Goal: Task Accomplishment & Management: Manage account settings

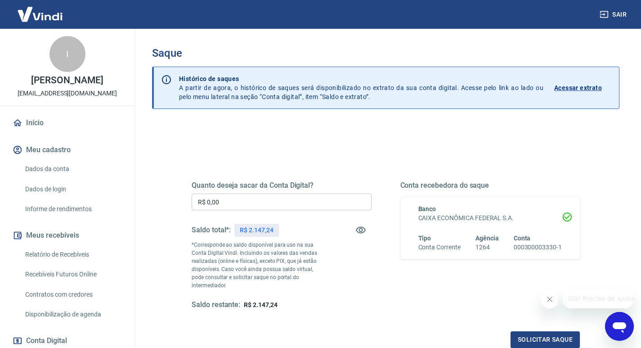
click at [242, 203] on input "R$ 0,00" at bounding box center [282, 201] width 180 height 17
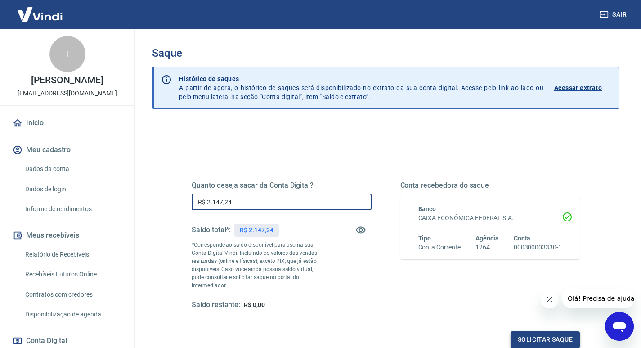
type input "R$ 2.147,24"
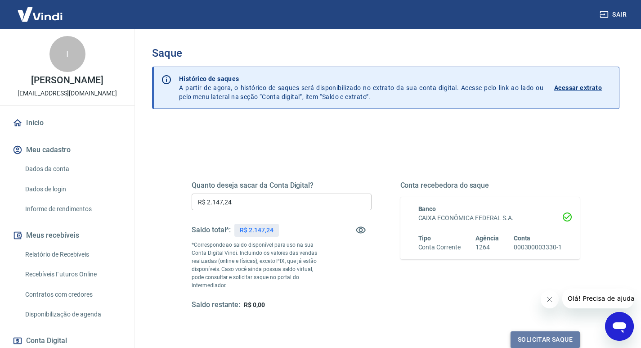
click at [524, 331] on button "Solicitar saque" at bounding box center [544, 339] width 69 height 17
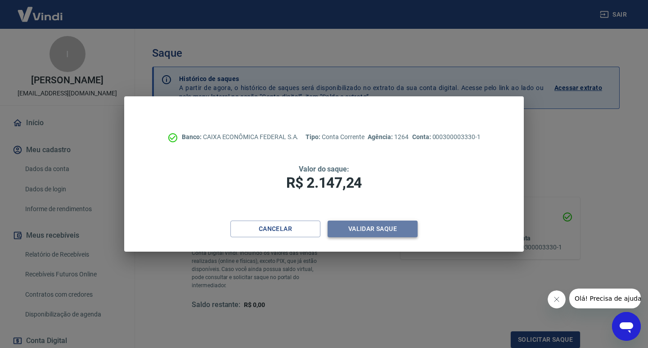
click at [394, 228] on button "Validar saque" at bounding box center [372, 228] width 90 height 17
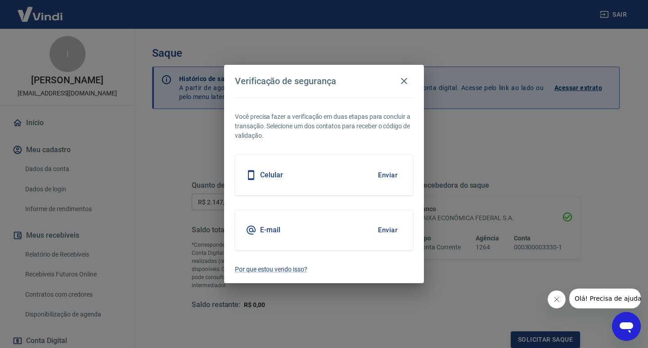
click at [391, 228] on button "Enviar" at bounding box center [387, 229] width 29 height 19
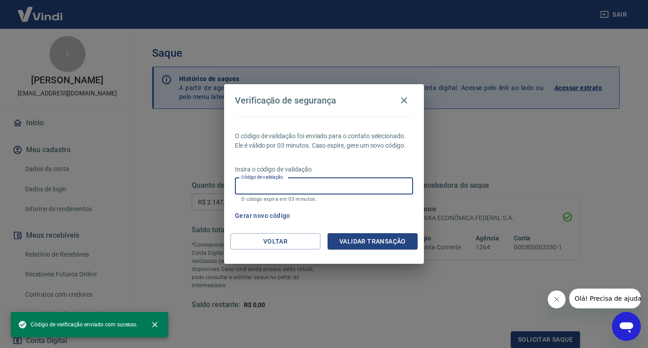
click at [273, 188] on input "Código de validação" at bounding box center [324, 186] width 178 height 17
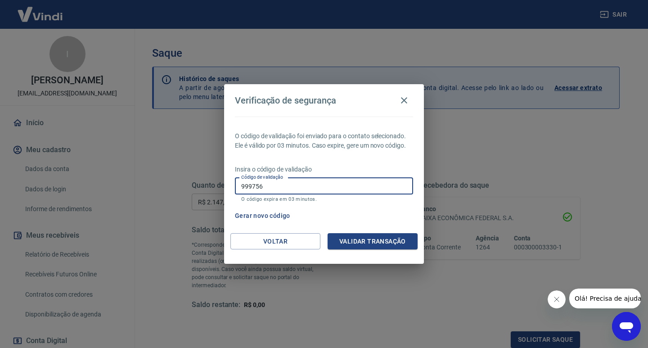
type input "999756"
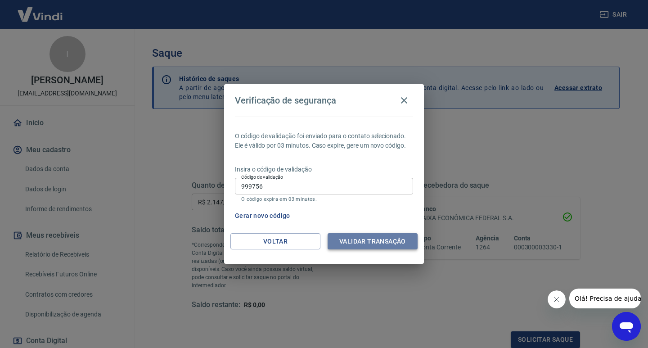
click at [357, 242] on button "Validar transação" at bounding box center [372, 241] width 90 height 17
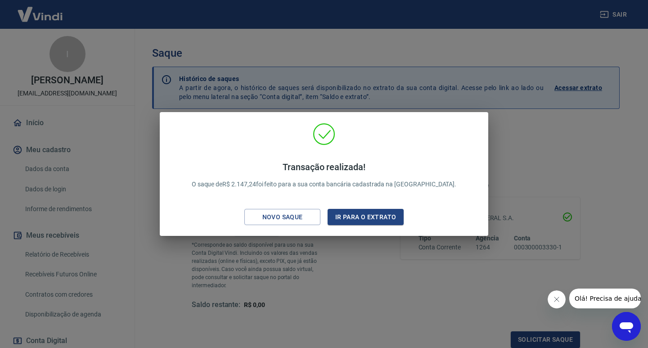
click at [416, 17] on div "Transação realizada! O saque de R$ 2.147,24 foi feito para a sua conta bancária…" at bounding box center [324, 174] width 648 height 348
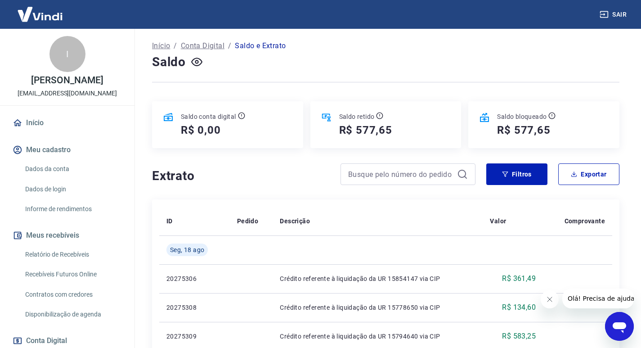
scroll to position [90, 0]
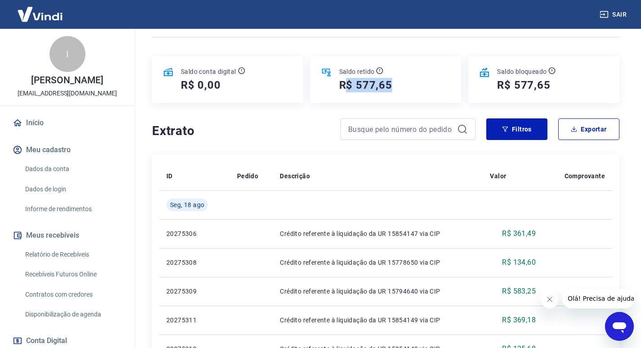
drag, startPoint x: 346, startPoint y: 84, endPoint x: 424, endPoint y: 85, distance: 78.3
click at [424, 85] on div "Saldo retido R$ 577,65" at bounding box center [385, 79] width 151 height 47
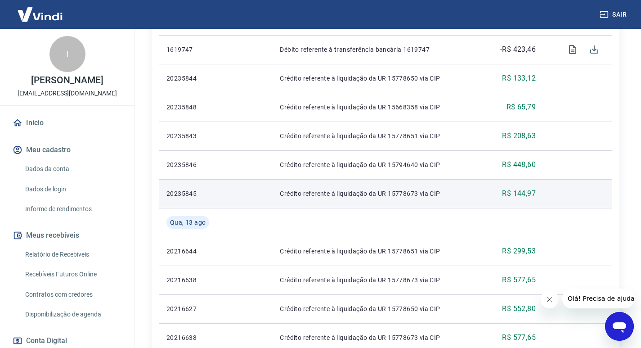
scroll to position [693, 0]
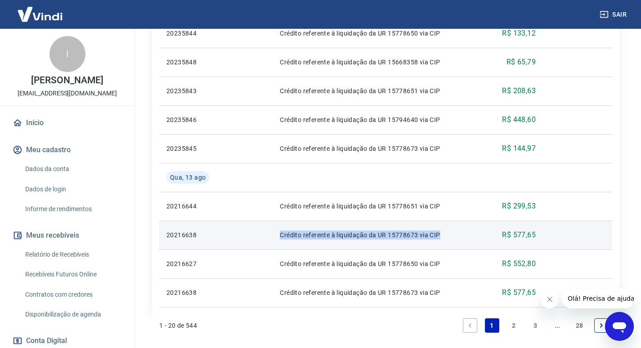
drag, startPoint x: 441, startPoint y: 233, endPoint x: 237, endPoint y: 238, distance: 203.8
click at [259, 239] on tr "20216638 Crédito referente à liquidação da UR 15778673 via CIP R$ 577,65" at bounding box center [385, 234] width 453 height 29
click at [191, 237] on p "20216638" at bounding box center [194, 234] width 56 height 9
click at [182, 237] on p "20216638" at bounding box center [194, 234] width 56 height 9
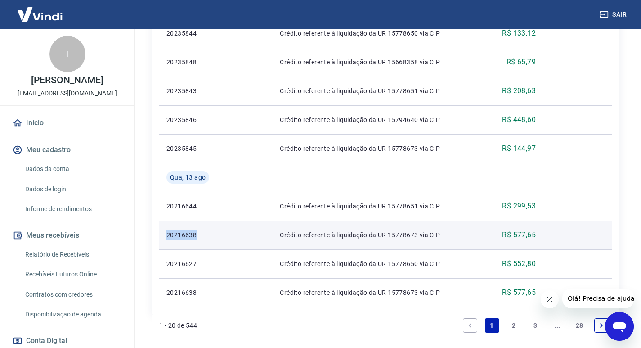
copy p "20216638"
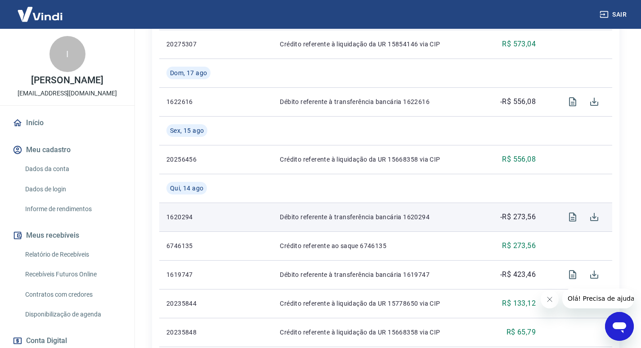
scroll to position [153, 0]
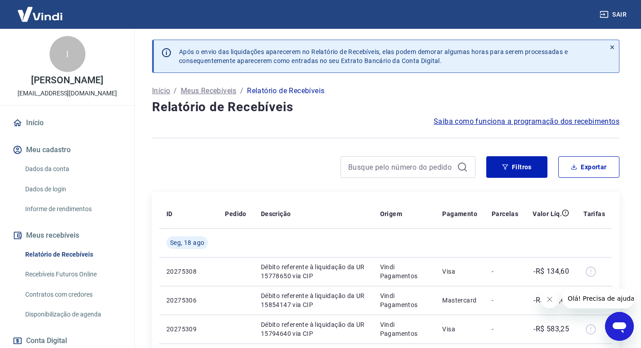
scroll to position [90, 0]
